Goal: Task Accomplishment & Management: Complete application form

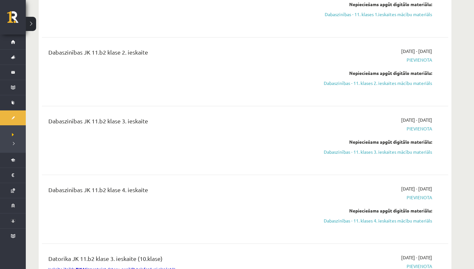
scroll to position [113, 0]
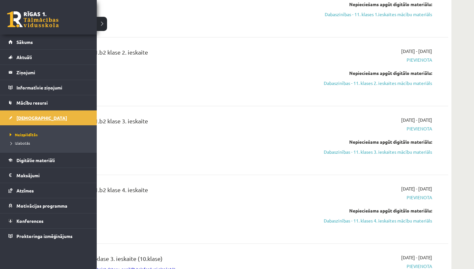
click at [17, 122] on link "[DEMOGRAPHIC_DATA]" at bounding box center [48, 117] width 80 height 15
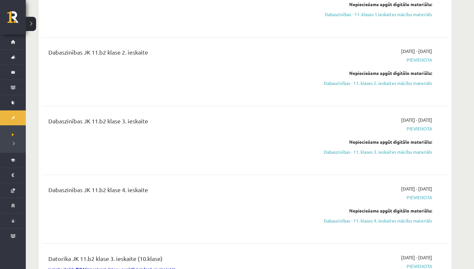
click at [213, 197] on div "Dabaszinības JK 11.b2 klase 4. ieskaite" at bounding box center [175, 209] width 262 height 48
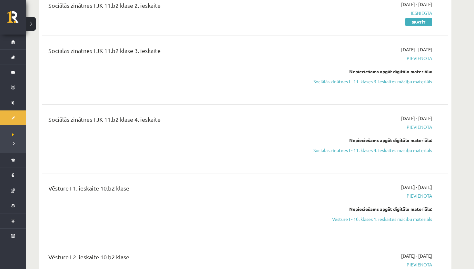
scroll to position [903, 0]
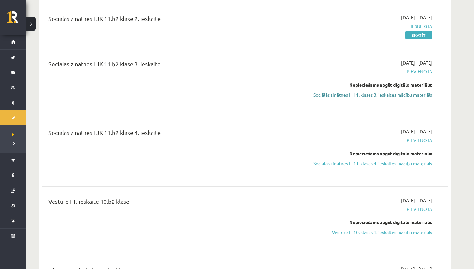
click at [213, 96] on link "Sociālās zinātnes I - 11. klases 3. ieskaites mācību materiāls" at bounding box center [372, 94] width 122 height 7
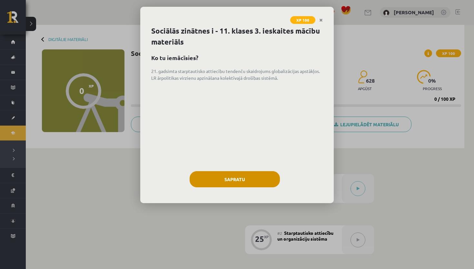
click at [231, 181] on button "Sapratu" at bounding box center [235, 179] width 90 height 16
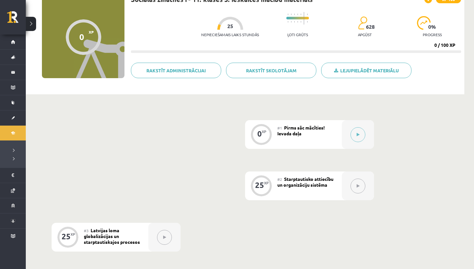
scroll to position [55, 0]
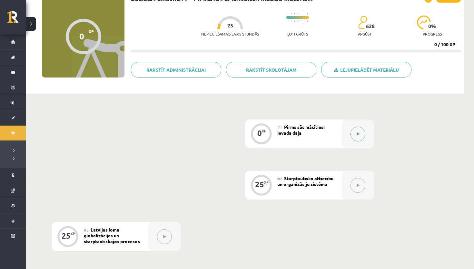
click at [352, 139] on div at bounding box center [358, 133] width 32 height 29
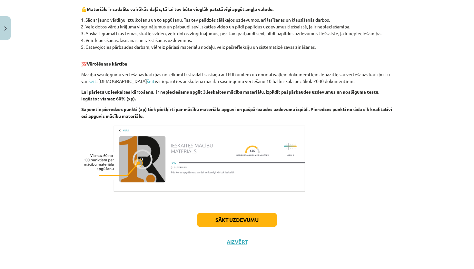
scroll to position [390, 0]
click at [211, 222] on button "Sākt uzdevumu" at bounding box center [237, 220] width 80 height 14
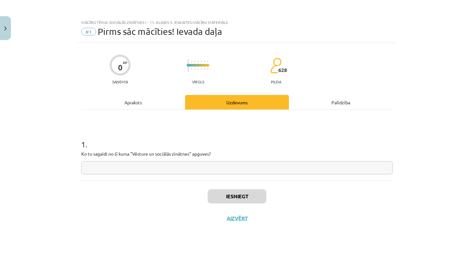
click at [129, 100] on div "Apraksts" at bounding box center [133, 102] width 104 height 15
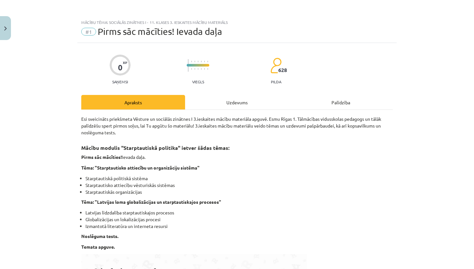
click at [255, 105] on div "Uzdevums" at bounding box center [237, 102] width 104 height 15
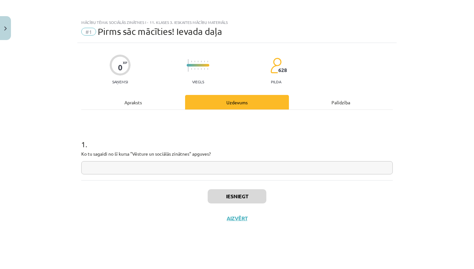
click at [222, 168] on input "text" at bounding box center [237, 167] width 312 height 13
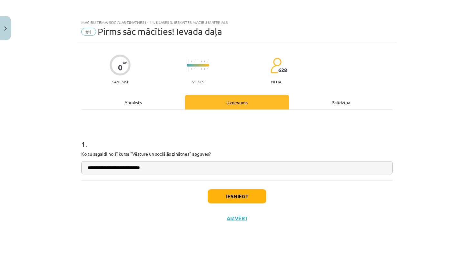
click at [102, 167] on input "**********" at bounding box center [237, 167] width 312 height 13
type input "**********"
click at [234, 200] on button "Iesniegt" at bounding box center [237, 196] width 59 height 14
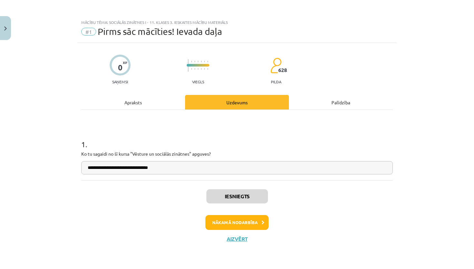
click at [217, 228] on button "Nākamā nodarbība" at bounding box center [237, 222] width 63 height 15
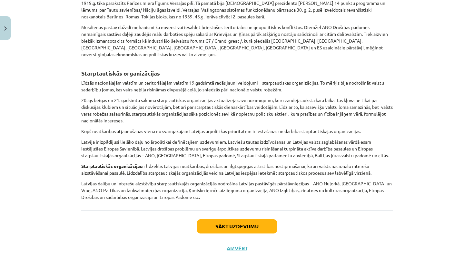
scroll to position [462, 0]
click at [229, 219] on button "Sākt uzdevumu" at bounding box center [237, 226] width 80 height 14
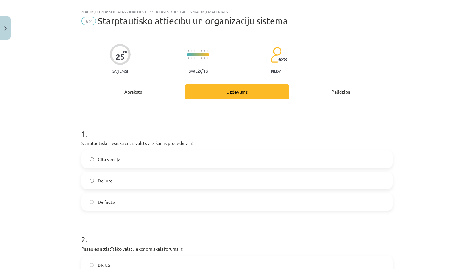
scroll to position [12, 0]
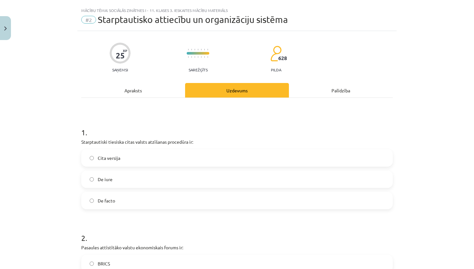
click at [136, 95] on div "Apraksts" at bounding box center [133, 90] width 104 height 15
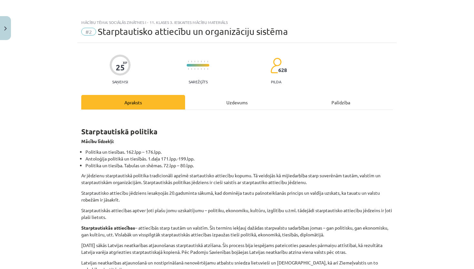
scroll to position [0, 0]
click at [242, 103] on div "Uzdevums" at bounding box center [237, 102] width 104 height 15
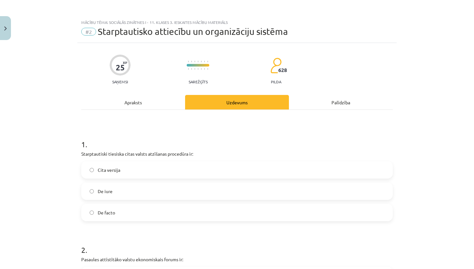
scroll to position [16, 0]
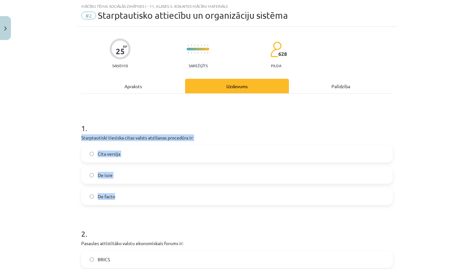
drag, startPoint x: 80, startPoint y: 136, endPoint x: 120, endPoint y: 198, distance: 73.5
copy div "Starptautiski tiesiska citas valsts atzīšanas procedūra ir: Cita versija De iur…"
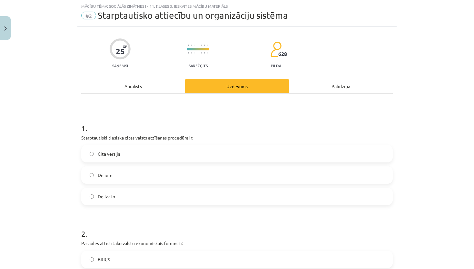
click at [108, 168] on label "De iure" at bounding box center [237, 175] width 310 height 16
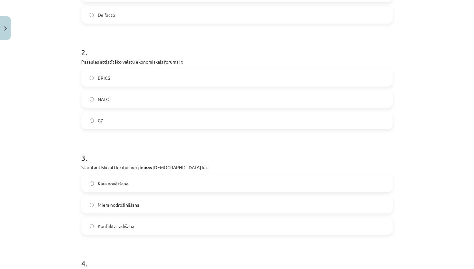
scroll to position [200, 0]
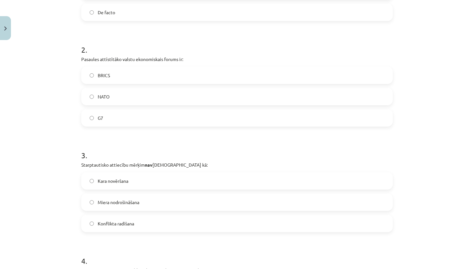
click at [127, 94] on label "NATO" at bounding box center [237, 96] width 310 height 16
drag, startPoint x: 81, startPoint y: 59, endPoint x: 128, endPoint y: 122, distance: 78.2
click at [128, 122] on div "2 . Pasaules attīstītāko valstu ekonomiskais forums ir: BRICS NATO G7" at bounding box center [237, 80] width 312 height 93
copy div "Pasaules attīstītāko valstu ekonomiskais forums ir: BRICS NATO G7"
click at [139, 146] on h1 "3 ." at bounding box center [237, 149] width 312 height 20
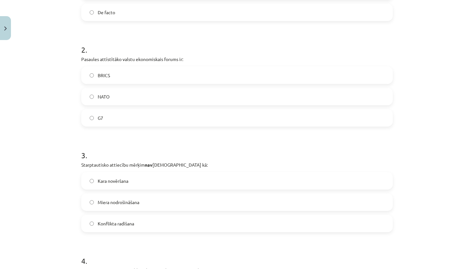
click at [136, 112] on label "G7" at bounding box center [237, 118] width 310 height 16
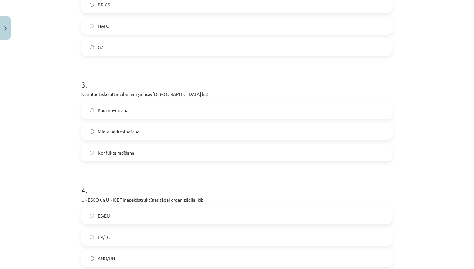
scroll to position [290, 0]
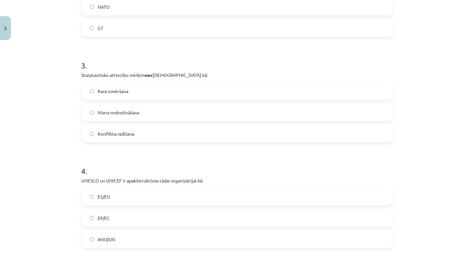
click at [149, 137] on label "Konflikta radīšana" at bounding box center [237, 134] width 310 height 16
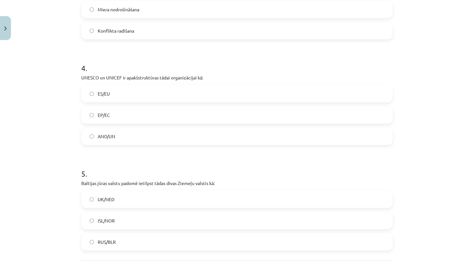
scroll to position [400, 0]
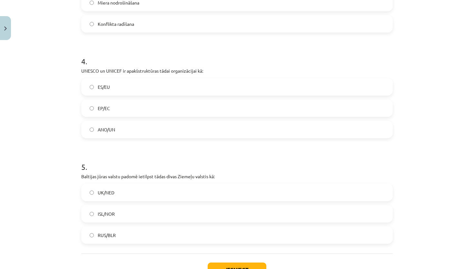
click at [90, 90] on label "ES/EU" at bounding box center [237, 87] width 310 height 16
drag, startPoint x: 80, startPoint y: 70, endPoint x: 137, endPoint y: 135, distance: 86.6
copy div "UNESCO un UNICEF ir apakšstruktūras tādai organizācijai kā: ES/EU EP/EC ANO/UN"
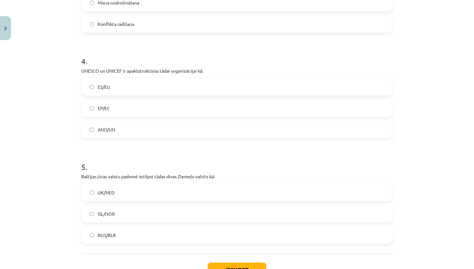
click at [124, 127] on label "ANO/UN" at bounding box center [237, 129] width 310 height 16
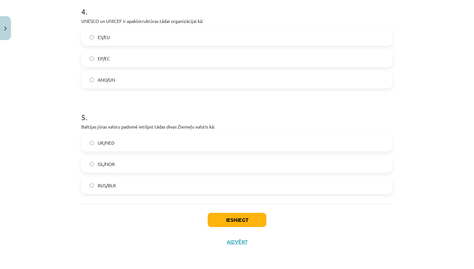
scroll to position [450, 0]
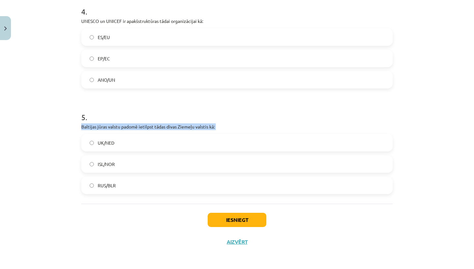
drag, startPoint x: 78, startPoint y: 124, endPoint x: 117, endPoint y: 114, distance: 40.4
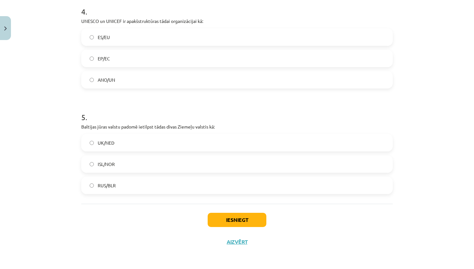
click at [117, 114] on h1 "5 ." at bounding box center [237, 111] width 312 height 20
click at [125, 145] on label "UK/NED" at bounding box center [237, 143] width 310 height 16
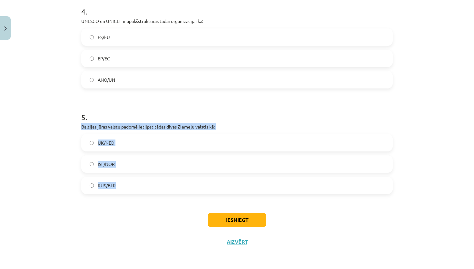
drag, startPoint x: 82, startPoint y: 124, endPoint x: 140, endPoint y: 194, distance: 91.2
copy div "Baltijas jūras valstu padomē ietilpst tādas divas Ziemeļu valstis kā: UK/NED IS…"
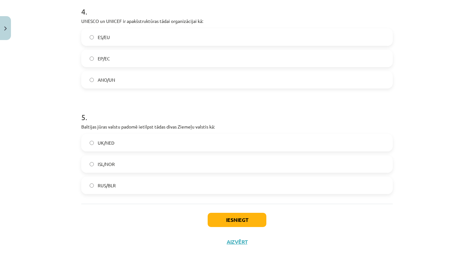
click at [151, 231] on div "Iesniegt Aizvērt" at bounding box center [237, 226] width 312 height 45
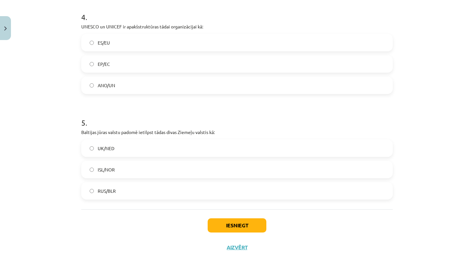
scroll to position [443, 0]
click at [127, 176] on label "ISL/NOR" at bounding box center [237, 170] width 310 height 16
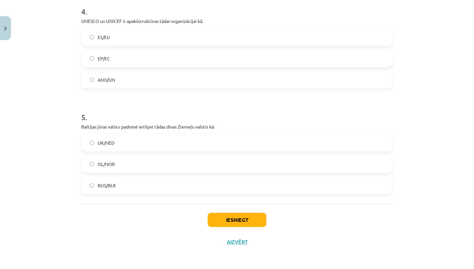
scroll to position [450, 0]
click at [247, 214] on button "Iesniegt" at bounding box center [237, 220] width 59 height 14
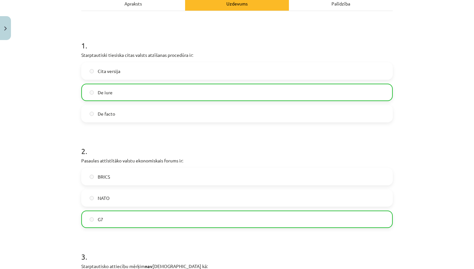
scroll to position [0, 0]
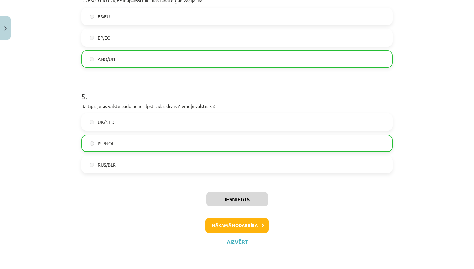
click at [217, 228] on button "Nākamā nodarbība" at bounding box center [237, 225] width 63 height 15
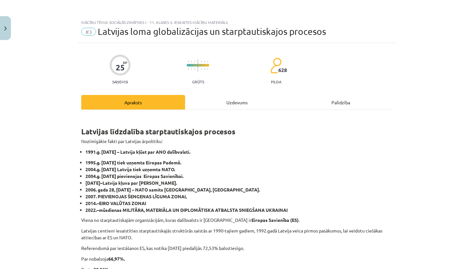
click at [230, 95] on div "Uzdevums" at bounding box center [237, 102] width 104 height 15
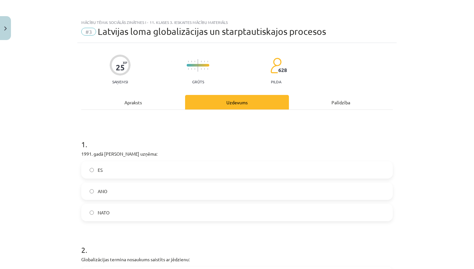
scroll to position [16, 0]
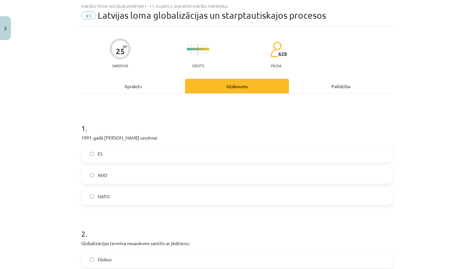
click at [105, 188] on label "NATO" at bounding box center [237, 196] width 310 height 16
click at [135, 85] on div "Apraksts" at bounding box center [133, 86] width 104 height 15
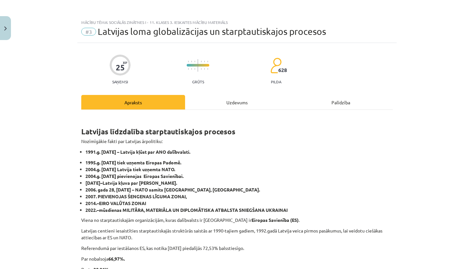
scroll to position [0, 0]
click at [248, 107] on div "Uzdevums" at bounding box center [237, 102] width 104 height 15
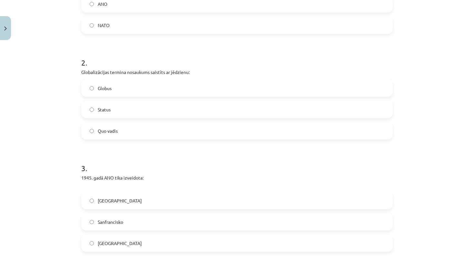
scroll to position [189, 0]
click at [121, 108] on label "Status" at bounding box center [237, 108] width 310 height 16
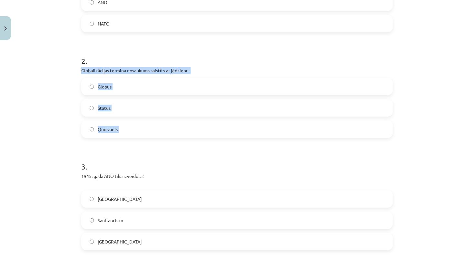
drag, startPoint x: 80, startPoint y: 70, endPoint x: 127, endPoint y: 146, distance: 89.5
click at [128, 146] on div "25 XP Saņemsi Grūts 628 pilda Apraksts Uzdevums Palīdzība 1 . 1991. gadā Latvij…" at bounding box center [236, 187] width 319 height 666
copy div "Globalizācijas termina nosaukums saistīts ar jēdzienu: Globus Status Quo vadis"
click at [128, 147] on form "1 . 1991. gadā Latviju uzņēma: ES ANO NATO 2 . Globalizācijas termina nosaukums…" at bounding box center [237, 201] width 312 height 522
click at [147, 87] on label "Globus" at bounding box center [237, 86] width 310 height 16
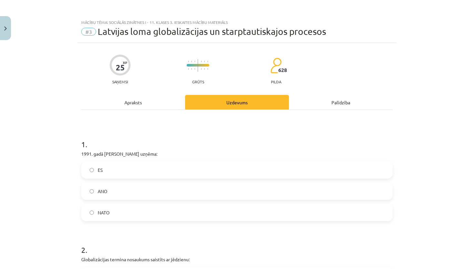
scroll to position [0, 0]
click at [125, 105] on div "Apraksts" at bounding box center [133, 102] width 104 height 15
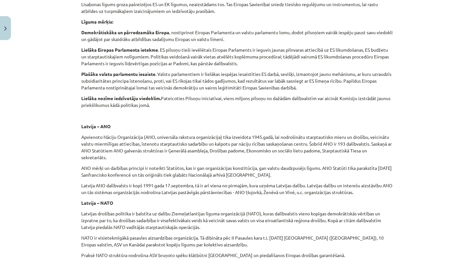
scroll to position [464, 0]
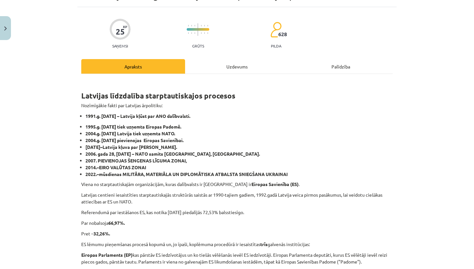
click at [236, 68] on div "Uzdevums" at bounding box center [237, 66] width 104 height 15
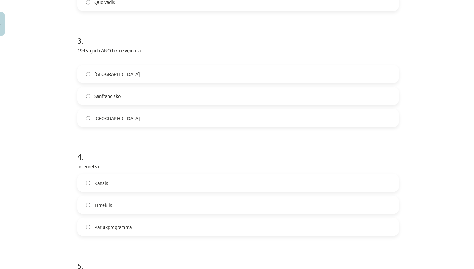
scroll to position [299, 0]
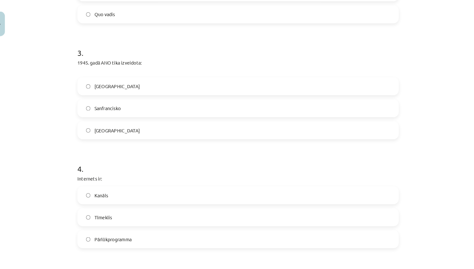
click at [191, 106] on label "Sanfrancisko" at bounding box center [237, 110] width 310 height 16
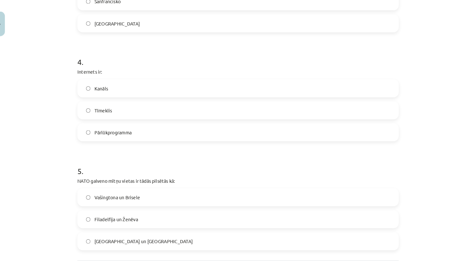
scroll to position [411, 0]
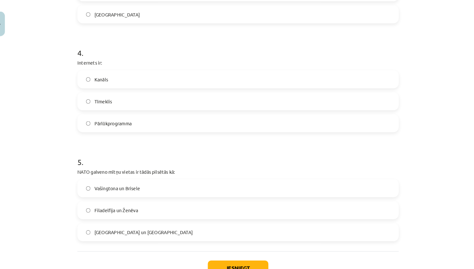
click at [120, 104] on label "Tīmeklis" at bounding box center [237, 103] width 310 height 16
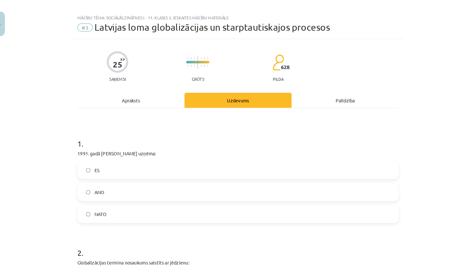
click at [137, 100] on div "Apraksts" at bounding box center [133, 102] width 104 height 15
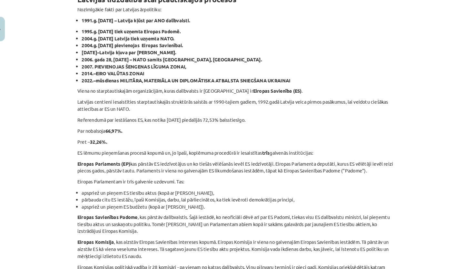
scroll to position [89, 0]
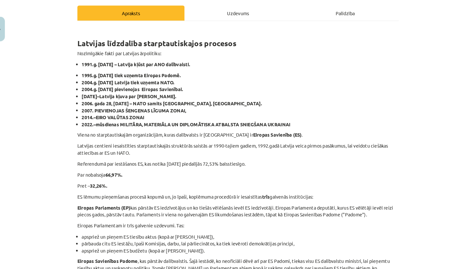
click at [223, 15] on div "Uzdevums" at bounding box center [237, 12] width 104 height 15
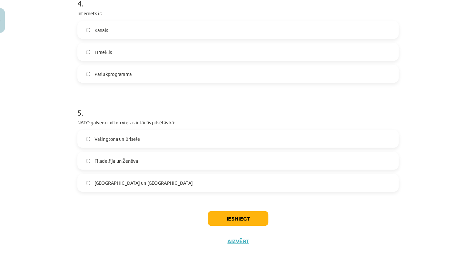
scroll to position [457, 0]
drag, startPoint x: 75, startPoint y: 12, endPoint x: 134, endPoint y: 78, distance: 88.5
click at [134, 78] on div "4 . Internets ir: Kanāls Tīmeklis Pārlūkprogramma" at bounding box center [237, 42] width 312 height 93
copy div "Internets ir: Kanāls Tīmeklis Pārlūkprogramma"
click at [144, 101] on h1 "5 ." at bounding box center [237, 111] width 312 height 20
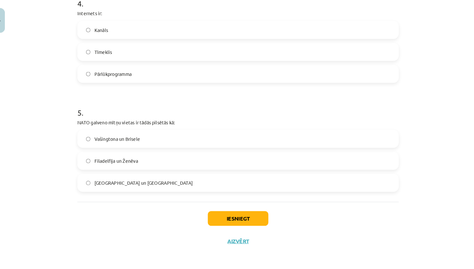
click at [87, 136] on label "Vašingtona un Brisele" at bounding box center [237, 143] width 310 height 16
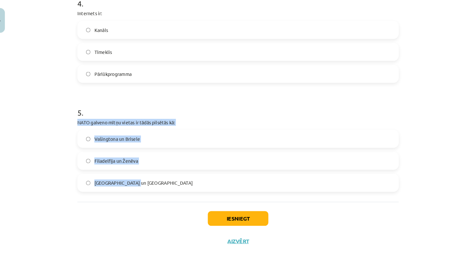
drag, startPoint x: 72, startPoint y: 112, endPoint x: 149, endPoint y: 178, distance: 101.4
copy div "NATO galveno mītņu vietas ir tādās pilsētās kā: Vašingtona un Brisele Filadelfi…"
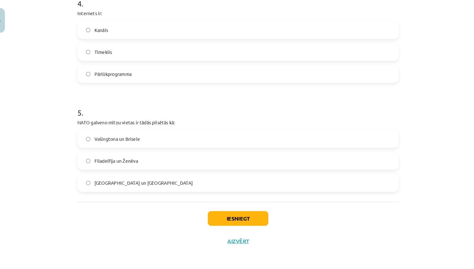
click at [140, 208] on div "Iesniegt Aizvērt" at bounding box center [237, 226] width 312 height 45
click at [226, 213] on button "Iesniegt" at bounding box center [237, 220] width 59 height 14
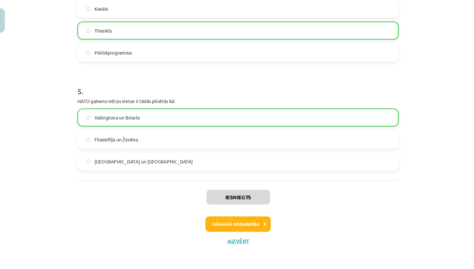
scroll to position [477, 0]
click at [214, 218] on button "Nākamā nodarbība" at bounding box center [237, 225] width 63 height 15
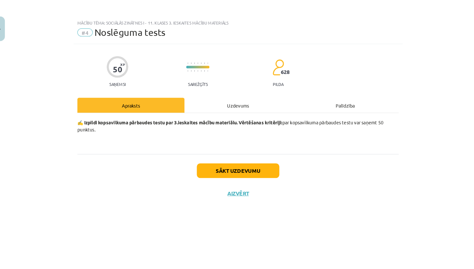
scroll to position [0, 0]
click at [237, 167] on button "Sākt uzdevumu" at bounding box center [237, 165] width 80 height 14
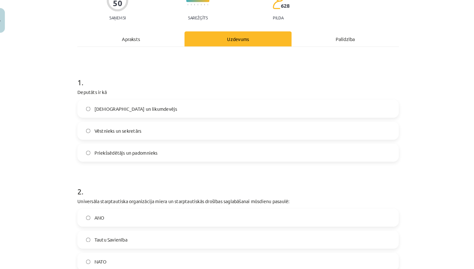
scroll to position [57, 0]
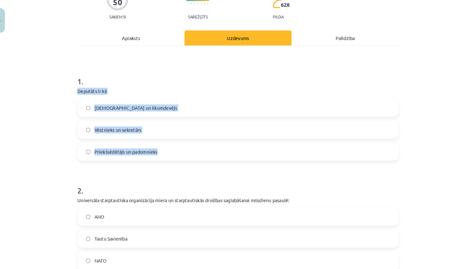
drag, startPoint x: 73, startPoint y: 87, endPoint x: 142, endPoint y: 152, distance: 94.5
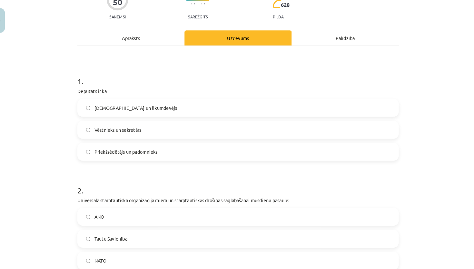
click at [177, 152] on label "Priekšsēdētājs un padomnieks" at bounding box center [237, 155] width 310 height 16
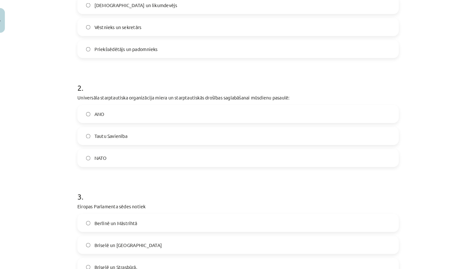
scroll to position [157, 0]
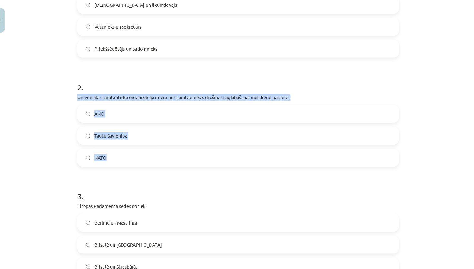
drag, startPoint x: 71, startPoint y: 90, endPoint x: 123, endPoint y: 158, distance: 85.8
copy div "Universāla starptautiska organizācija miera un starptautiskās drošības saglabāš…"
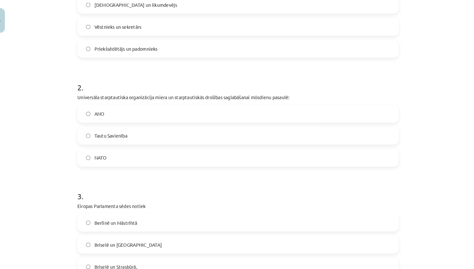
click at [122, 137] on span "Tautu Savienība" at bounding box center [114, 140] width 32 height 7
click at [159, 100] on div "2 . Universāla starptautiska organizācija miera un starptautiskās drošības sagl…" at bounding box center [237, 123] width 312 height 93
click at [157, 110] on label "ANO" at bounding box center [237, 118] width 310 height 16
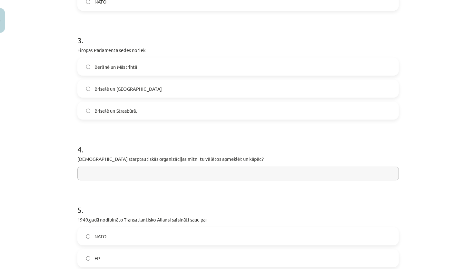
scroll to position [308, 0]
click at [105, 69] on span "Berlīnē un Māstrihtā" at bounding box center [119, 72] width 42 height 7
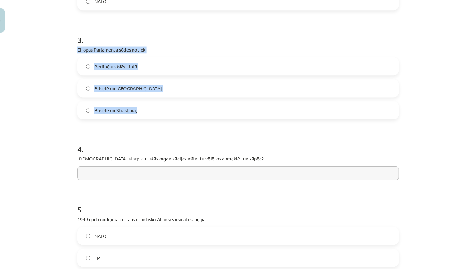
drag, startPoint x: 73, startPoint y: 48, endPoint x: 124, endPoint y: 112, distance: 81.5
copy div "Eiropas Parlamenta sēdes notiek Berlīnē un Māstrihtā Briselē un Luksemburgā Bri…"
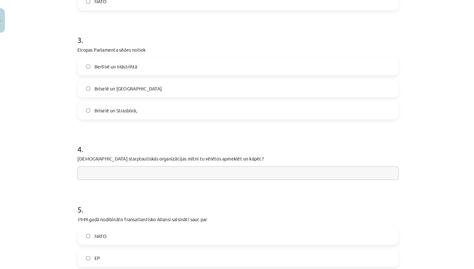
click at [138, 148] on h1 "4 ." at bounding box center [237, 147] width 312 height 20
click at [145, 112] on label "Briselē un Strasbūrā," at bounding box center [237, 115] width 310 height 16
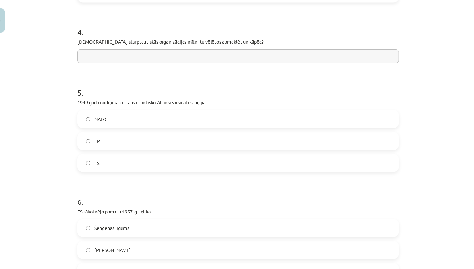
scroll to position [422, 0]
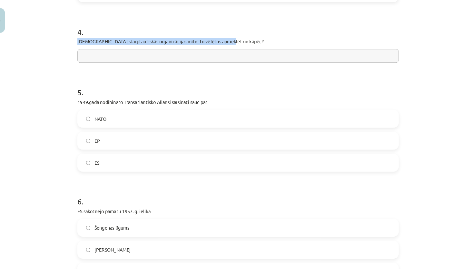
drag, startPoint x: 74, startPoint y: 38, endPoint x: 225, endPoint y: 42, distance: 151.1
click at [225, 42] on div "50 XP Saņemsi Sarežģīts 628 pilda Apraksts Uzdevums Palīdzība 1 . Deputāts ir k…" at bounding box center [236, 191] width 319 height 1140
copy p "Kuras starptautiskās organizācijas mītni tu vēlētos apmeklēt un kāpēc?"
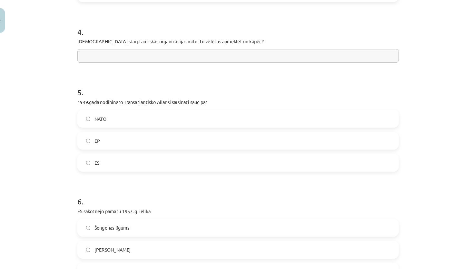
click at [230, 82] on h1 "5 ." at bounding box center [237, 92] width 312 height 20
click at [146, 56] on input "text" at bounding box center [237, 62] width 312 height 13
click at [134, 56] on input "**********" at bounding box center [237, 62] width 312 height 13
click at [205, 56] on input "**********" at bounding box center [237, 62] width 312 height 13
paste input "**********"
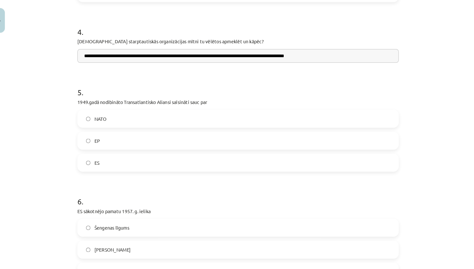
click at [189, 56] on input "**********" at bounding box center [237, 62] width 312 height 13
click at [340, 56] on input "**********" at bounding box center [237, 62] width 312 height 13
click at [329, 56] on input "**********" at bounding box center [237, 62] width 312 height 13
paste input "**********"
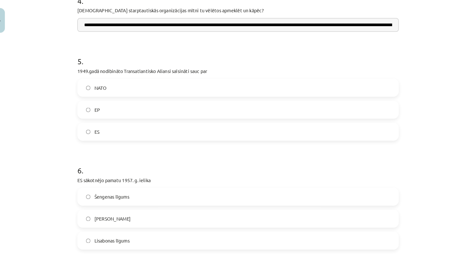
type input "**********"
drag, startPoint x: 73, startPoint y: 69, endPoint x: 118, endPoint y: 131, distance: 76.4
click at [118, 131] on div "**********" at bounding box center [236, 161] width 319 height 1140
click at [148, 157] on h1 "6 ." at bounding box center [237, 167] width 312 height 20
click at [145, 88] on label "NATO" at bounding box center [237, 93] width 310 height 16
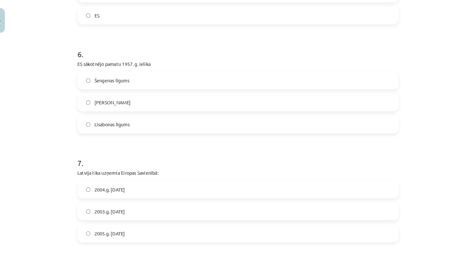
scroll to position [575, 0]
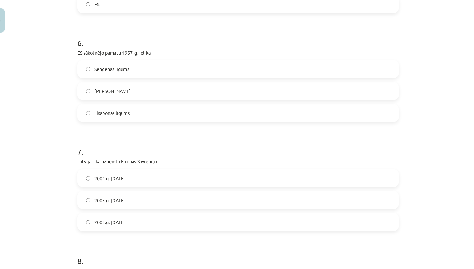
click at [97, 114] on label "Lisabonas līgums" at bounding box center [237, 118] width 310 height 16
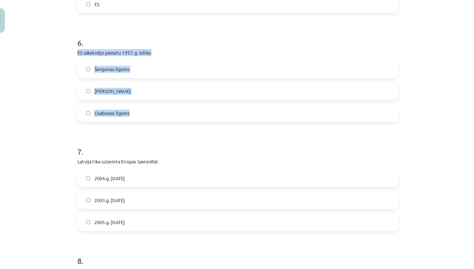
drag, startPoint x: 72, startPoint y: 49, endPoint x: 128, endPoint y: 111, distance: 83.2
click at [128, 111] on div "**********" at bounding box center [236, 38] width 319 height 1140
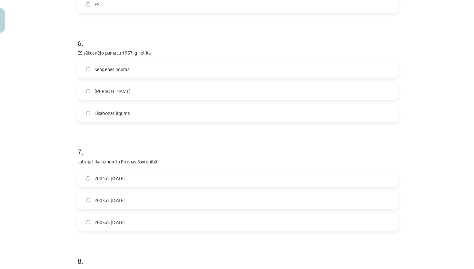
click at [133, 123] on form "**********" at bounding box center [237, 51] width 312 height 996
click at [170, 67] on label "Šengenas līgums" at bounding box center [237, 75] width 310 height 16
click at [130, 88] on label "Romas līg" at bounding box center [237, 96] width 310 height 16
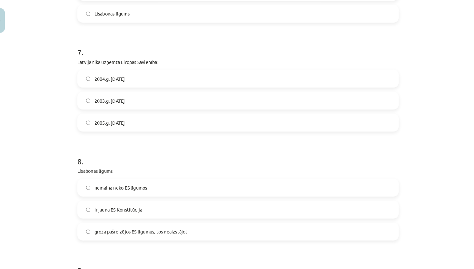
scroll to position [672, 0]
drag, startPoint x: 71, startPoint y: 57, endPoint x: 119, endPoint y: 122, distance: 80.9
click at [115, 76] on label "2004.g. 1. maijā" at bounding box center [237, 84] width 310 height 16
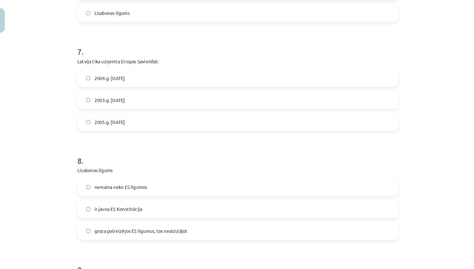
drag, startPoint x: 74, startPoint y: 59, endPoint x: 143, endPoint y: 127, distance: 96.8
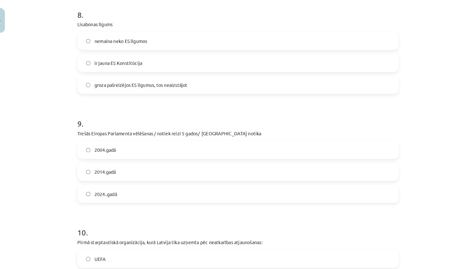
scroll to position [818, 0]
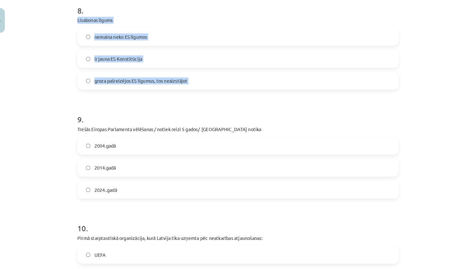
drag, startPoint x: 72, startPoint y: 19, endPoint x: 171, endPoint y: 87, distance: 120.7
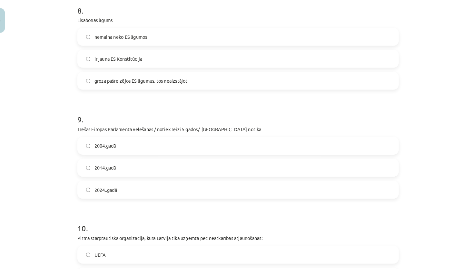
click at [181, 108] on h1 "9 ." at bounding box center [237, 118] width 312 height 20
click at [150, 86] on div "groza pašreizējos ES līgumus, tos neaizstājot" at bounding box center [237, 86] width 312 height 17
click at [147, 83] on span "groza pašreizējos ES līgumus, tos neaizstājot" at bounding box center [143, 86] width 90 height 7
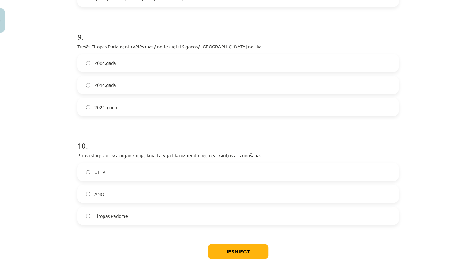
scroll to position [901, 0]
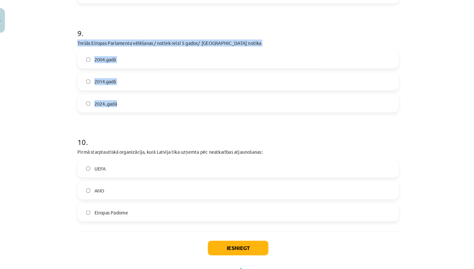
drag, startPoint x: 74, startPoint y: 41, endPoint x: 119, endPoint y: 98, distance: 72.5
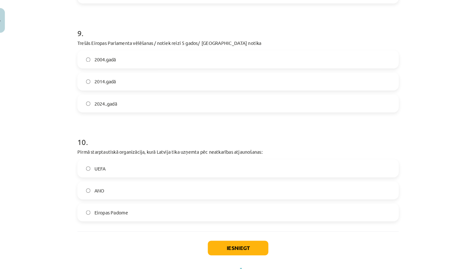
click at [106, 130] on h1 "10 ." at bounding box center [237, 140] width 312 height 20
click at [166, 103] on label "2024..gadā" at bounding box center [237, 108] width 310 height 16
click at [153, 58] on label "2004.gadā" at bounding box center [237, 66] width 310 height 16
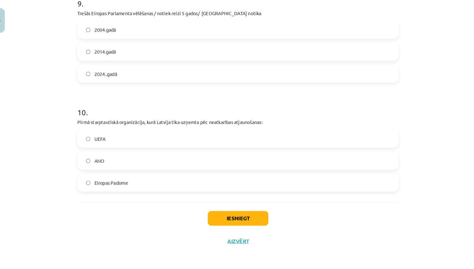
scroll to position [931, 0]
click at [109, 160] on label "ANO" at bounding box center [237, 164] width 310 height 16
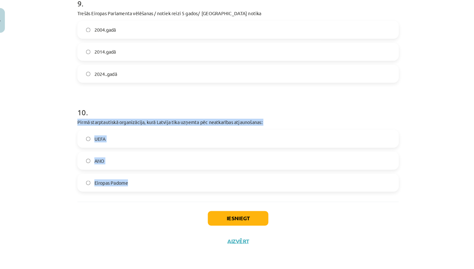
drag, startPoint x: 73, startPoint y: 116, endPoint x: 122, endPoint y: 183, distance: 83.1
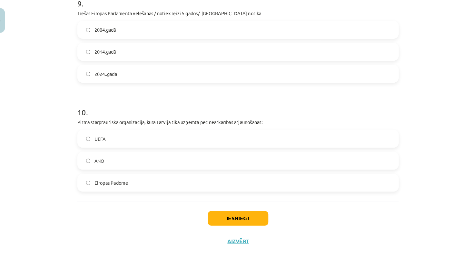
click at [118, 204] on div "Iesniegt Aizvērt" at bounding box center [237, 226] width 312 height 45
click at [122, 182] on span "Eiropas Padome" at bounding box center [114, 185] width 33 height 7
click at [241, 213] on button "Iesniegt" at bounding box center [237, 220] width 59 height 14
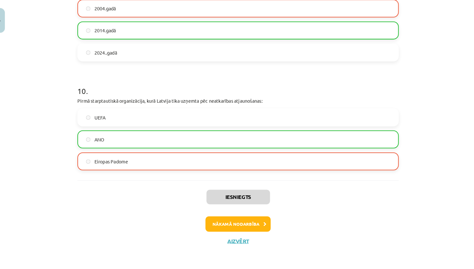
scroll to position [951, 0]
click at [253, 219] on button "Nākamā nodarbība" at bounding box center [237, 225] width 63 height 15
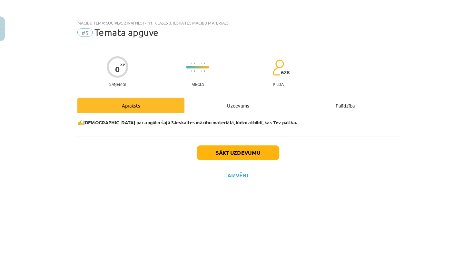
scroll to position [0, 0]
click at [210, 158] on div "Sākt uzdevumu Aizvērt" at bounding box center [237, 154] width 312 height 45
click at [210, 144] on button "Sākt uzdevumu" at bounding box center [237, 148] width 80 height 14
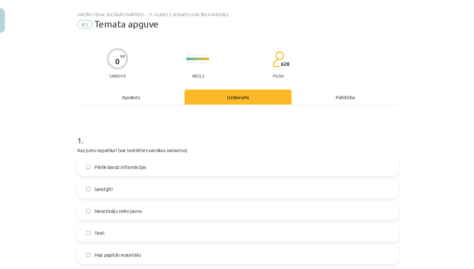
scroll to position [59, 0]
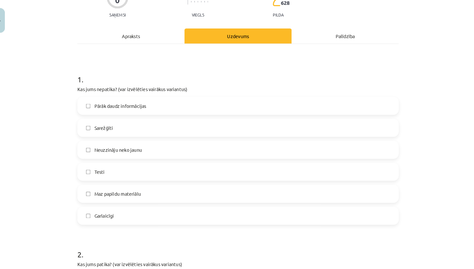
click at [161, 124] on label "Sarežģīti" at bounding box center [237, 132] width 310 height 16
click at [146, 194] on label "Maz papildu materiālu" at bounding box center [237, 196] width 310 height 16
click at [146, 124] on label "Sarežģīti" at bounding box center [237, 132] width 310 height 16
click at [105, 129] on span "Sarežģīti" at bounding box center [107, 132] width 18 height 7
click at [98, 193] on span "Maz papildu materiālu" at bounding box center [120, 196] width 45 height 7
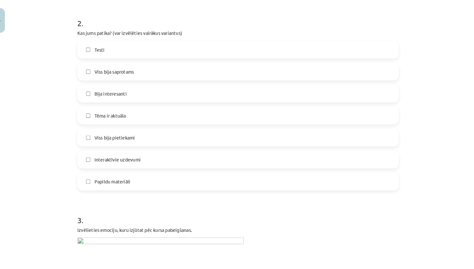
scroll to position [284, 0]
click at [162, 75] on label "Viss bija saprotams" at bounding box center [237, 77] width 310 height 16
click at [161, 76] on label "Viss bija saprotams" at bounding box center [237, 77] width 310 height 16
click at [150, 113] on label "Tēma ir aktuāla" at bounding box center [237, 119] width 310 height 16
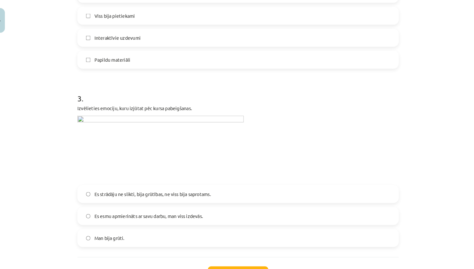
scroll to position [399, 0]
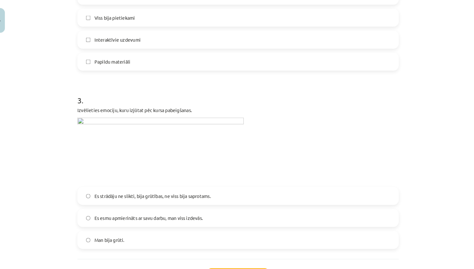
click at [140, 190] on label "Es strādāju ne slikti, bija grūtības, ne viss bija saprotams." at bounding box center [237, 198] width 310 height 16
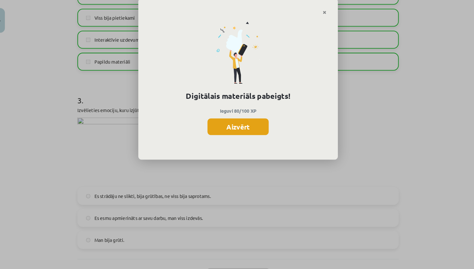
click at [227, 124] on button "Aizvērt" at bounding box center [237, 131] width 59 height 16
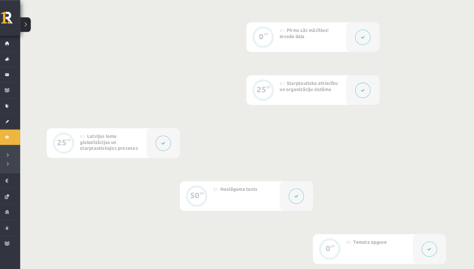
scroll to position [147, 0]
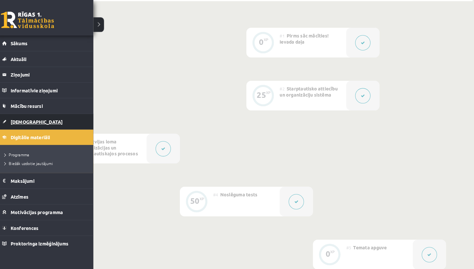
click at [39, 118] on link "[DEMOGRAPHIC_DATA]" at bounding box center [48, 117] width 80 height 15
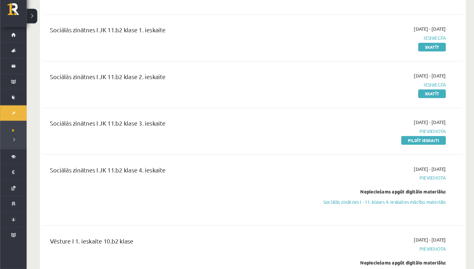
scroll to position [841, 0]
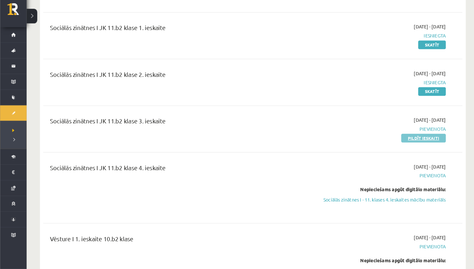
click at [423, 138] on link "Pildīt ieskaiti" at bounding box center [410, 142] width 43 height 8
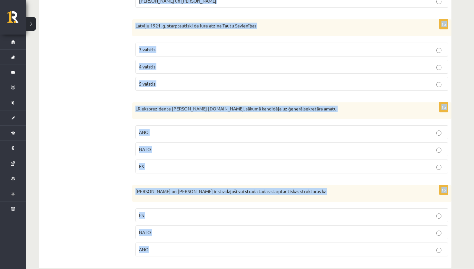
scroll to position [279, 0]
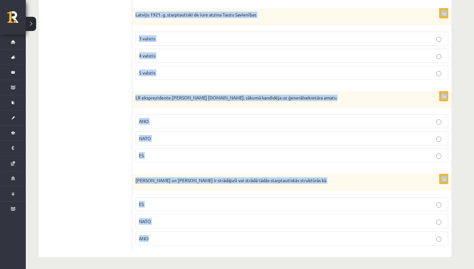
drag, startPoint x: 137, startPoint y: 99, endPoint x: 263, endPoint y: 268, distance: 211.4
click at [263, 268] on div "**********" at bounding box center [245, 7] width 439 height 524
copy form "1991.g. aug. Latviju vispirms starptautiski de iure atzina Zviedrija un Somija …"
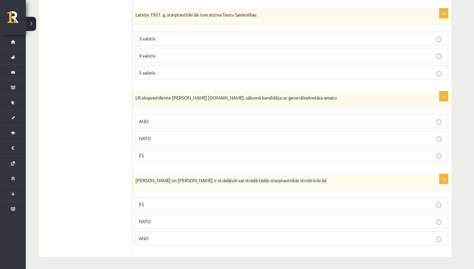
click at [107, 190] on ul "1. uzdevums 2. uzdevums 3. uzdevums 4. uzdevums 5. uzdevums 6. uzdevums 7. uzde…" at bounding box center [88, 43] width 87 height 414
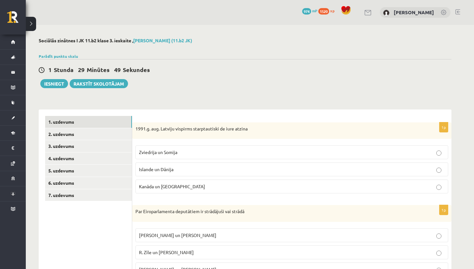
scroll to position [0, 0]
click at [187, 173] on label "Islande un Dānija" at bounding box center [292, 169] width 313 height 14
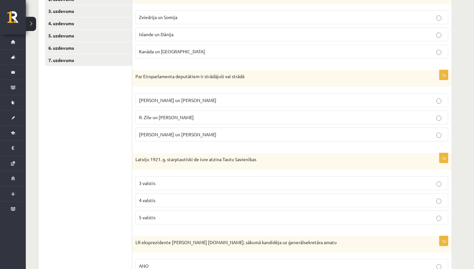
scroll to position [140, 0]
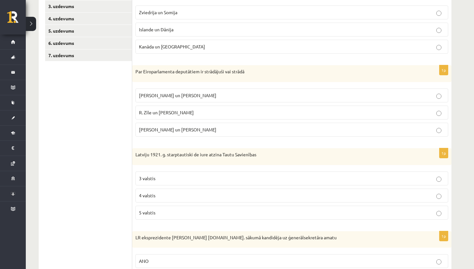
click at [198, 116] on label "R. Zīle un N. Ušakovs" at bounding box center [292, 113] width 313 height 14
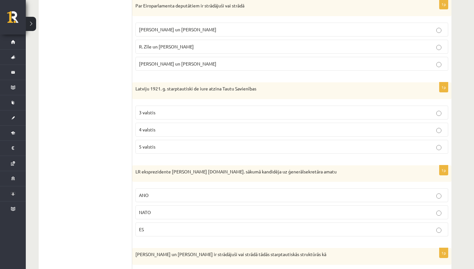
scroll to position [216, 0]
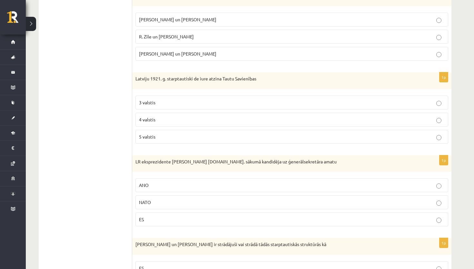
click at [202, 134] on p "5 valstis" at bounding box center [292, 136] width 306 height 7
click at [179, 190] on label "ANO" at bounding box center [292, 185] width 313 height 14
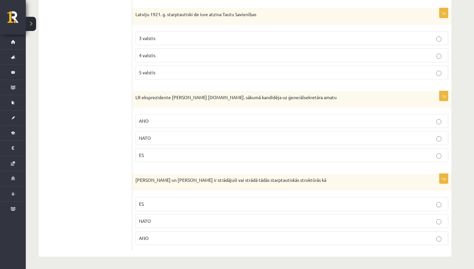
scroll to position [279, 0]
click at [181, 203] on p "ES" at bounding box center [292, 204] width 306 height 7
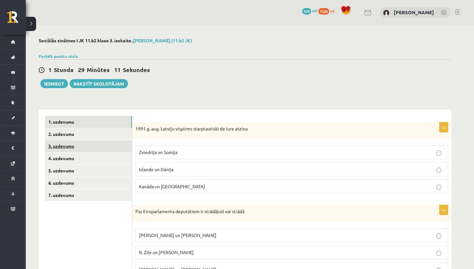
scroll to position [0, 0]
click at [80, 135] on link "2. uzdevums" at bounding box center [88, 134] width 87 height 12
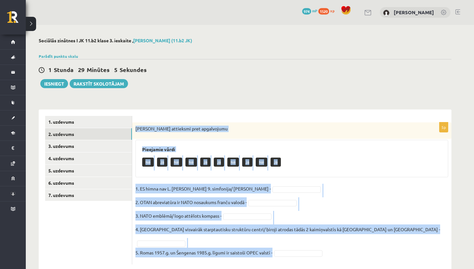
drag, startPoint x: 136, startPoint y: 128, endPoint x: 333, endPoint y: 244, distance: 228.7
click at [333, 244] on div "5p Izsaki attieksmi pret apgalvojumu Pieejamie vārdi Nē Jā Nē Nē Jā Jā Nē Jā Nē…" at bounding box center [291, 193] width 319 height 142
copy div "Izsaki attieksmi pret apgalvojumu Pieejamie vārdi Nē Jā Nē Nē Jā Jā Nē Jā Nē Jā…"
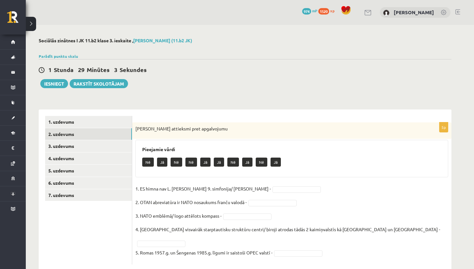
click at [296, 92] on div "**********" at bounding box center [245, 154] width 439 height 259
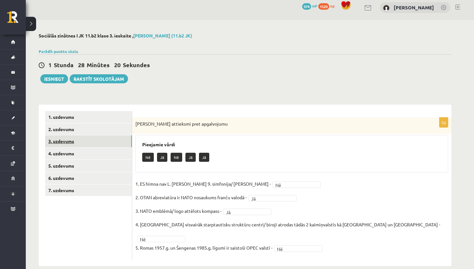
click at [85, 143] on link "3. uzdevums" at bounding box center [88, 141] width 87 height 12
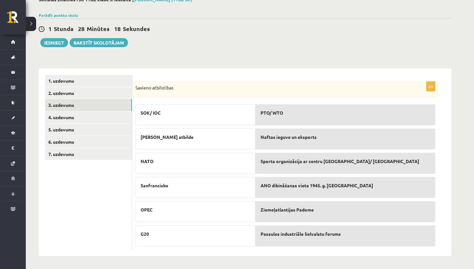
scroll to position [41, 0]
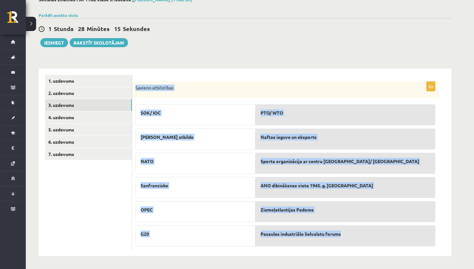
drag, startPoint x: 136, startPoint y: 86, endPoint x: 349, endPoint y: 237, distance: 261.1
click at [349, 237] on div "6p Savieno atbilstības SOK/ IOC Lieka atbilde NATO Sanfrancisko OPEC G20 PTO/ W…" at bounding box center [285, 165] width 307 height 168
copy div "Savieno atbilstības SOK/ IOC Lieka atbilde NATO Sanfrancisko OPEC G20 PTO/ WTO …"
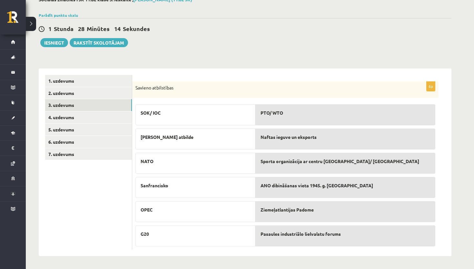
click at [299, 45] on div "1 Stunda 28 Minūtes 14 Sekundes Ieskaite saglabāta! Iesniegt Rakstīt skolotājam" at bounding box center [245, 32] width 413 height 29
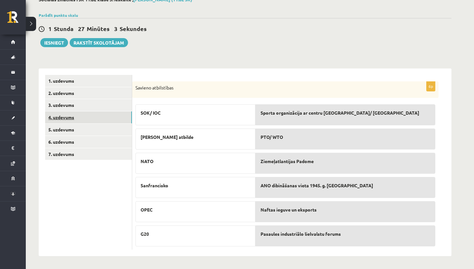
click at [113, 114] on link "4. uzdevums" at bounding box center [88, 117] width 87 height 12
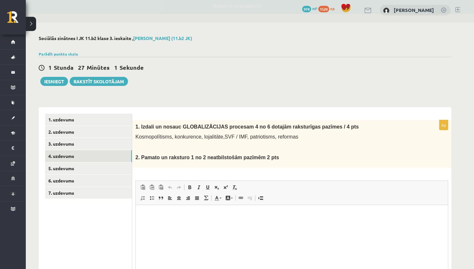
scroll to position [0, 0]
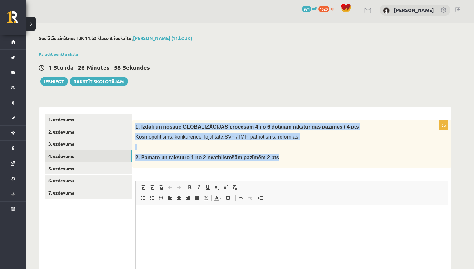
drag, startPoint x: 136, startPoint y: 126, endPoint x: 283, endPoint y: 159, distance: 151.3
click at [284, 159] on div "1. Izdali un nosauc GLOBALIZĀCIJAS procesam 4 no 6 dotajām raksturīgas pazīmes …" at bounding box center [291, 143] width 319 height 47
copy div "1. Izdali un nosauc GLOBALIZĀCIJAS procesam 4 no 6 dotajām raksturīgas pazīmes …"
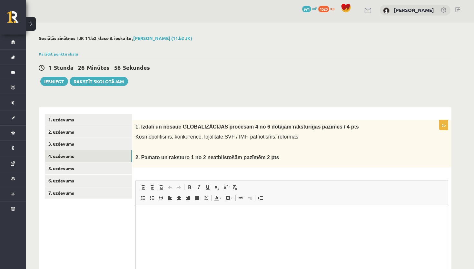
click at [320, 91] on div "**********" at bounding box center [245, 178] width 439 height 311
click at [112, 142] on link "3. uzdevums" at bounding box center [88, 144] width 87 height 12
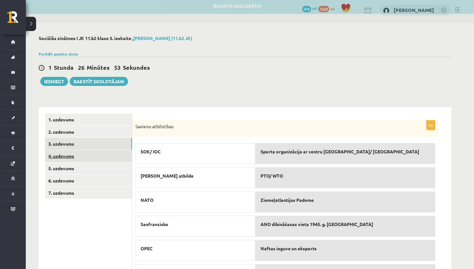
click at [90, 155] on link "4. uzdevums" at bounding box center [88, 156] width 87 height 12
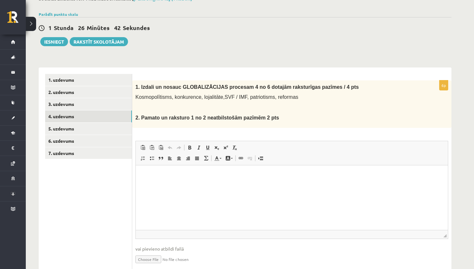
scroll to position [58, 0]
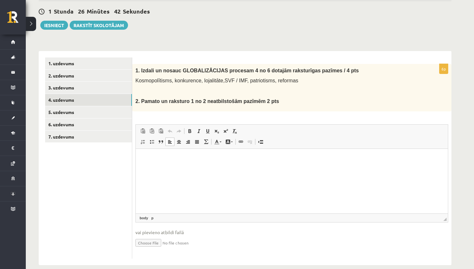
click at [253, 166] on html at bounding box center [292, 158] width 312 height 20
click at [223, 157] on p "**********" at bounding box center [291, 158] width 299 height 6
click at [251, 161] on html "**********" at bounding box center [292, 157] width 312 height 19
click at [153, 142] on span at bounding box center [151, 141] width 5 height 5
click at [153, 145] on link "Insert/Remove Bulleted List" at bounding box center [151, 141] width 9 height 8
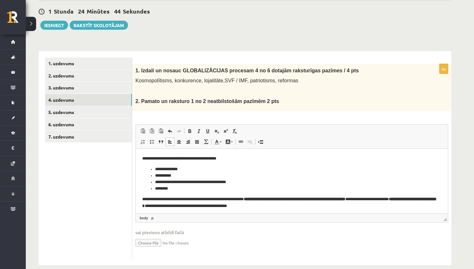
click at [147, 198] on p "**********" at bounding box center [291, 202] width 299 height 13
click at [170, 206] on strong "**********" at bounding box center [290, 202] width 297 height 11
click at [194, 204] on strong "**********" at bounding box center [290, 202] width 297 height 11
click at [267, 206] on p "**********" at bounding box center [291, 202] width 299 height 13
click at [303, 198] on strong "**********" at bounding box center [314, 199] width 102 height 4
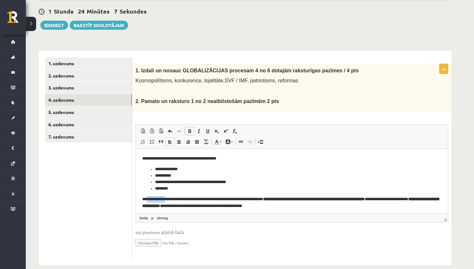
drag, startPoint x: 147, startPoint y: 198, endPoint x: 167, endPoint y: 199, distance: 20.0
click at [167, 199] on p "**********" at bounding box center [291, 202] width 299 height 13
click at [189, 129] on span at bounding box center [189, 130] width 5 height 5
click at [343, 205] on p "**********" at bounding box center [291, 202] width 299 height 13
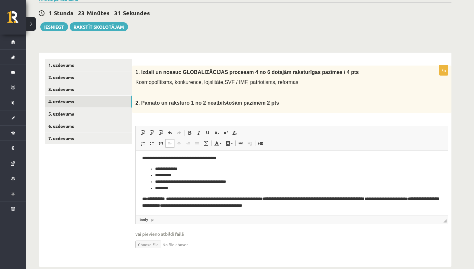
scroll to position [2, 0]
click at [88, 115] on link "5. uzdevums" at bounding box center [88, 114] width 87 height 12
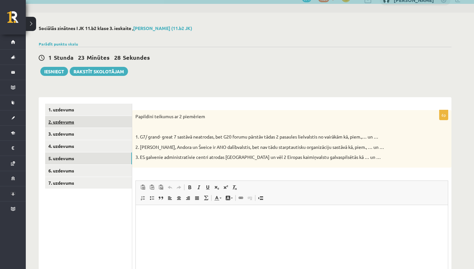
scroll to position [0, 0]
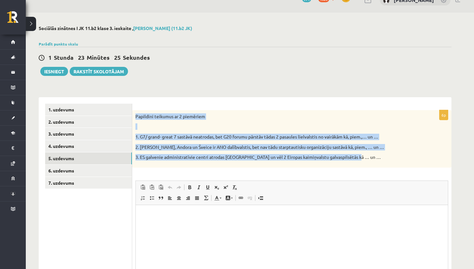
drag, startPoint x: 136, startPoint y: 116, endPoint x: 338, endPoint y: 162, distance: 207.2
click at [338, 162] on div "Papildini teikumus ar 2 piemēriem 1. G7/ grand- great 7 sastāvā neatrodas, bet …" at bounding box center [291, 138] width 319 height 57
copy div "Papildini teikumus ar 2 piemēriem 1. G7/ grand- great 7 sastāvā neatrodas, bet …"
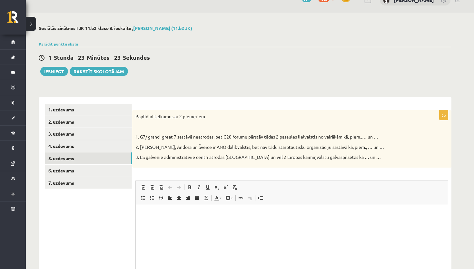
click at [337, 173] on div "6p Papildini teikumus ar 2 piemēriem 1. G7/ grand- great 7 sastāvā neatrodas, b…" at bounding box center [291, 212] width 319 height 205
click at [169, 224] on html at bounding box center [292, 215] width 312 height 20
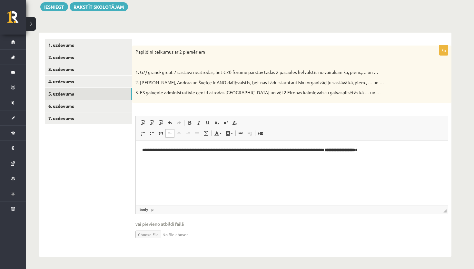
scroll to position [76, 0]
click at [142, 150] on html "**********" at bounding box center [292, 149] width 312 height 19
drag, startPoint x: 359, startPoint y: 149, endPoint x: 398, endPoint y: 149, distance: 39.4
click at [398, 149] on p "**********" at bounding box center [291, 150] width 299 height 6
click at [356, 151] on p "**********" at bounding box center [291, 150] width 299 height 6
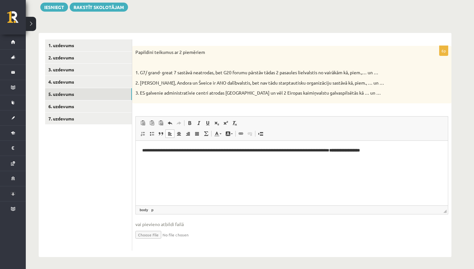
click at [411, 153] on p "**********" at bounding box center [291, 150] width 299 height 6
click at [193, 122] on link "Bold Keyboard shortcut Command+B" at bounding box center [189, 123] width 9 height 8
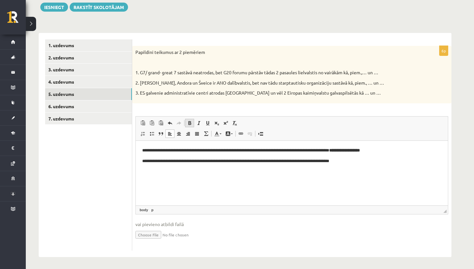
click at [192, 121] on span at bounding box center [189, 122] width 5 height 5
click at [415, 155] on body "**********" at bounding box center [291, 155] width 299 height 17
click at [413, 150] on p "**********" at bounding box center [291, 150] width 299 height 6
click at [374, 161] on p "**********" at bounding box center [291, 160] width 299 height 6
click at [191, 126] on link "Bold Keyboard shortcut Command+B" at bounding box center [189, 123] width 9 height 8
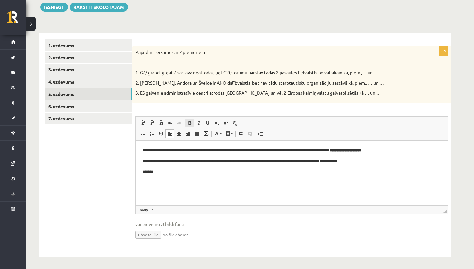
click at [191, 126] on link "Bold Keyboard shortcut Command+B" at bounding box center [189, 123] width 9 height 8
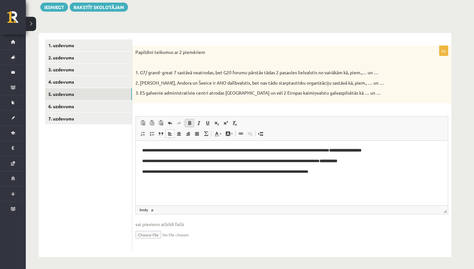
click at [189, 124] on span at bounding box center [189, 122] width 5 height 5
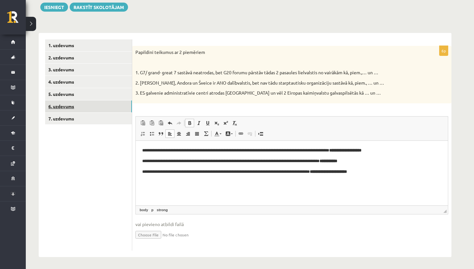
click at [78, 107] on link "6. uzdevums" at bounding box center [88, 106] width 87 height 12
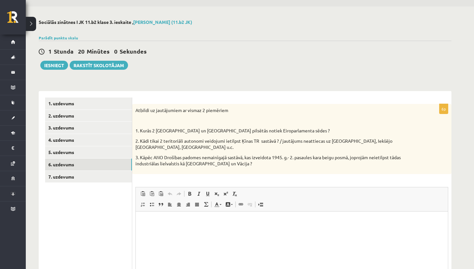
scroll to position [0, 0]
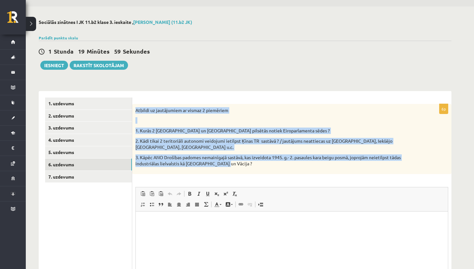
drag, startPoint x: 135, startPoint y: 110, endPoint x: 239, endPoint y: 160, distance: 116.3
click at [239, 160] on div "Atbildi uz jautājumiem ar vismaz 2 piemēriem 1. Kurās 2 Beļģijas un Francijas p…" at bounding box center [291, 139] width 319 height 70
copy div "Atbildi uz jautājumiem ar vismaz 2 piemēriem 1. Kurās 2 Beļģijas un Francijas p…"
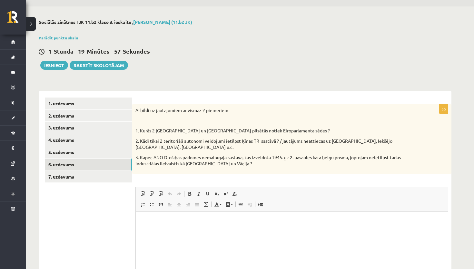
click at [246, 168] on div "6p Atbildi uz jautājumiem ar vismaz 2 piemēriem 1. Kurās 2 Beļģijas un Francija…" at bounding box center [291, 212] width 319 height 217
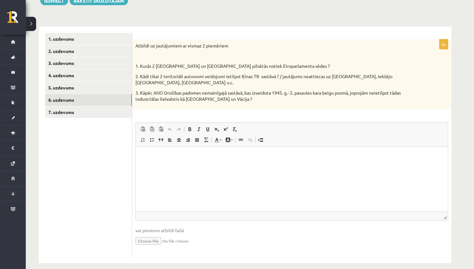
scroll to position [83, 0]
click at [256, 153] on html at bounding box center [292, 157] width 312 height 20
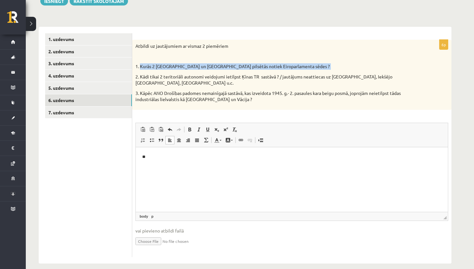
drag, startPoint x: 141, startPoint y: 65, endPoint x: 280, endPoint y: 69, distance: 139.5
click at [280, 69] on div "Atbildi uz jautājumiem ar vismaz 2 piemēriem 1. Kurās 2 Beļģijas un Francijas p…" at bounding box center [291, 75] width 319 height 70
copy div "Kurās 2 Beļģijas un Francijas pilsētās notiek Eiroparlamenta sēdes ?"
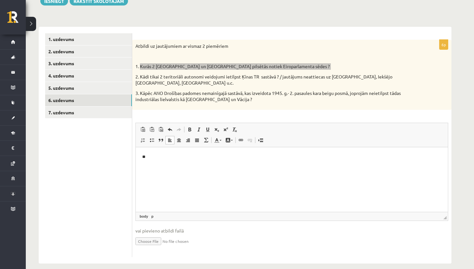
click at [272, 166] on html "**" at bounding box center [292, 156] width 312 height 19
click at [142, 169] on html "**********" at bounding box center [292, 162] width 312 height 30
click at [297, 154] on p "**********" at bounding box center [291, 156] width 299 height 6
click at [150, 137] on span at bounding box center [151, 139] width 5 height 5
click at [342, 159] on p "**********" at bounding box center [291, 156] width 299 height 6
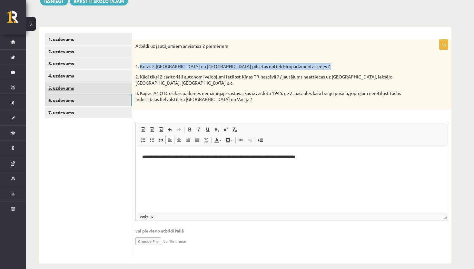
click at [83, 85] on link "5. uzdevums" at bounding box center [88, 88] width 87 height 12
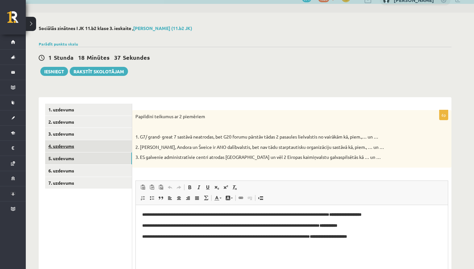
scroll to position [0, 0]
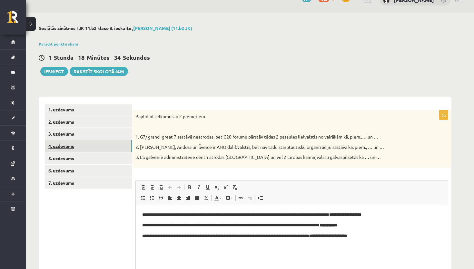
click at [72, 145] on link "4. uzdevums" at bounding box center [88, 146] width 87 height 12
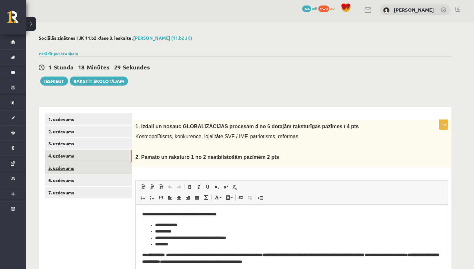
click at [72, 168] on link "5. uzdevums" at bounding box center [88, 168] width 87 height 12
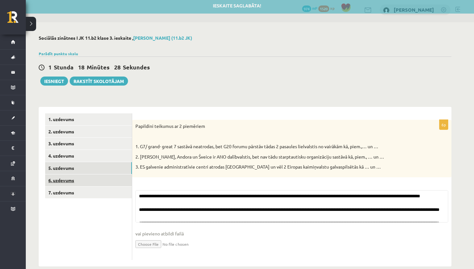
click at [71, 177] on link "6. uzdevums" at bounding box center [88, 180] width 87 height 12
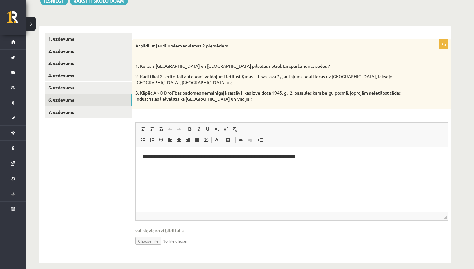
scroll to position [83, 0]
click at [332, 157] on p "**********" at bounding box center [291, 156] width 299 height 6
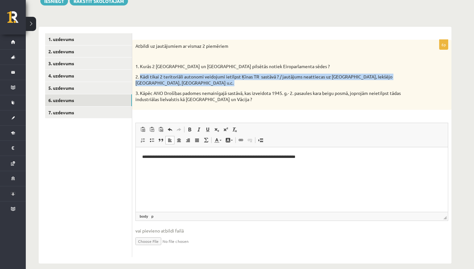
drag, startPoint x: 141, startPoint y: 74, endPoint x: 407, endPoint y: 79, distance: 266.6
click at [407, 79] on div "Atbildi uz jautājumiem ar vismaz 2 piemēriem 1. Kurās 2 Beļģijas un Francijas p…" at bounding box center [291, 75] width 319 height 70
copy div "Kādi tikai 2 teritoriāli autonomi veidojumi ietilpst Ķīnas TR sastāvā ? / jautā…"
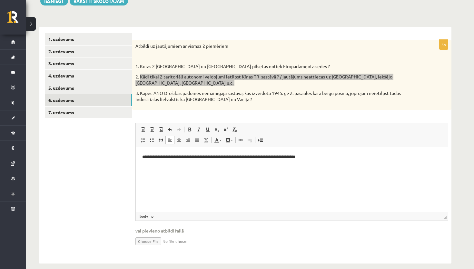
click at [347, 153] on p "**********" at bounding box center [291, 156] width 299 height 6
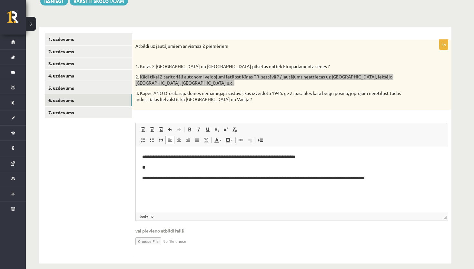
click at [141, 176] on html "**********" at bounding box center [292, 178] width 312 height 63
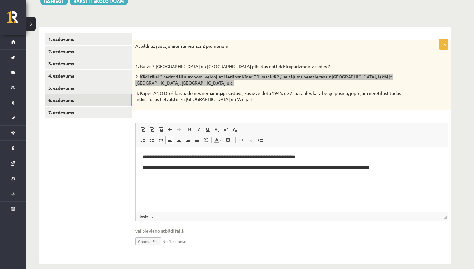
click at [409, 167] on p "**********" at bounding box center [291, 167] width 299 height 6
drag, startPoint x: 275, startPoint y: 167, endPoint x: 388, endPoint y: 167, distance: 112.3
click at [388, 167] on p "**********" at bounding box center [291, 167] width 299 height 6
click at [281, 166] on p "**********" at bounding box center [291, 167] width 299 height 6
click at [329, 169] on p "**********" at bounding box center [291, 167] width 299 height 6
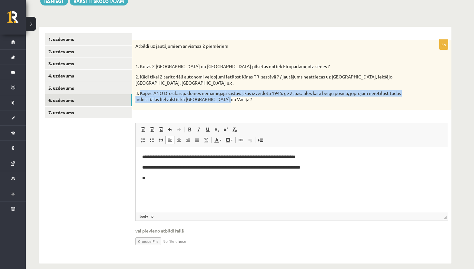
drag, startPoint x: 140, startPoint y: 85, endPoint x: 215, endPoint y: 96, distance: 75.3
click at [215, 96] on div "Atbildi uz jautājumiem ar vismaz 2 piemēriem 1. Kurās 2 Beļģijas un Francijas p…" at bounding box center [291, 75] width 319 height 70
copy p "Kāpēc ANO Drošības padomes nemainīgajā sastāvā, kas izveidota 1945. g.- 2. pasa…"
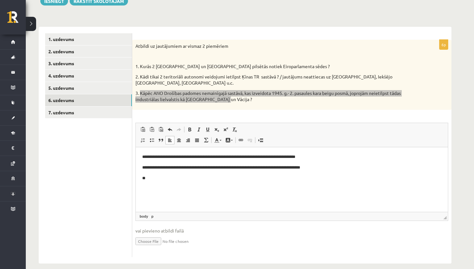
click at [251, 184] on body "**********" at bounding box center [291, 178] width 299 height 50
click at [250, 177] on p "**" at bounding box center [291, 178] width 299 height 6
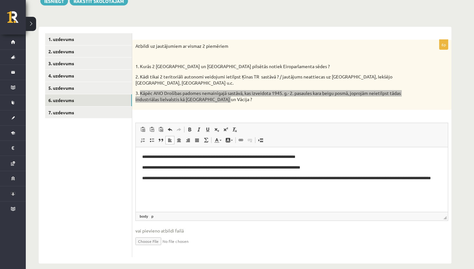
click at [277, 170] on p "**********" at bounding box center [291, 167] width 299 height 6
click at [277, 168] on p "**********" at bounding box center [291, 167] width 299 height 6
click at [258, 190] on body "**********" at bounding box center [291, 181] width 299 height 56
click at [257, 185] on p "**********" at bounding box center [291, 181] width 299 height 13
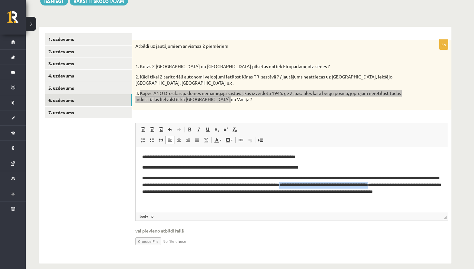
drag, startPoint x: 349, startPoint y: 181, endPoint x: 179, endPoint y: 192, distance: 169.8
click at [179, 192] on p "**********" at bounding box center [291, 188] width 299 height 26
click at [191, 125] on link "Bold Keyboard shortcut Command+B" at bounding box center [189, 129] width 9 height 8
click at [190, 127] on span at bounding box center [189, 129] width 5 height 5
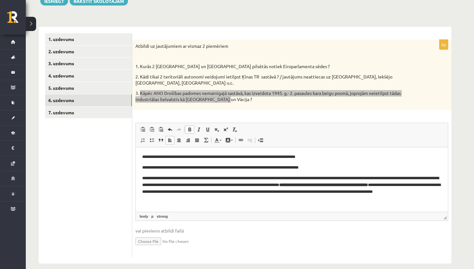
click at [190, 127] on span at bounding box center [189, 129] width 5 height 5
click at [191, 127] on span at bounding box center [189, 129] width 5 height 5
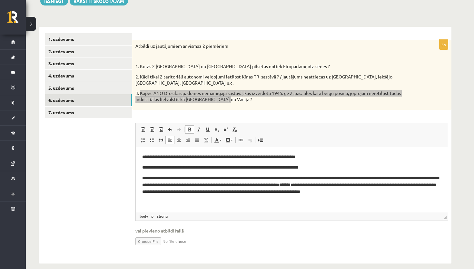
click at [191, 127] on span at bounding box center [189, 129] width 5 height 5
click at [392, 187] on p "**********" at bounding box center [291, 188] width 299 height 26
click at [393, 185] on p "**********" at bounding box center [291, 188] width 299 height 26
click at [404, 185] on p "**********" at bounding box center [291, 188] width 299 height 26
click at [215, 200] on body "**********" at bounding box center [291, 187] width 299 height 69
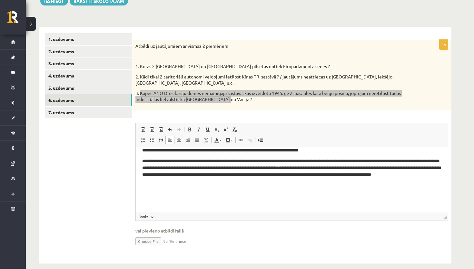
scroll to position [17, 0]
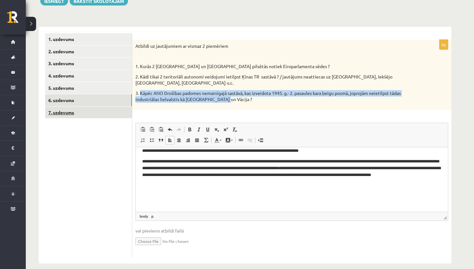
click at [93, 116] on link "7. uzdevums" at bounding box center [88, 112] width 87 height 12
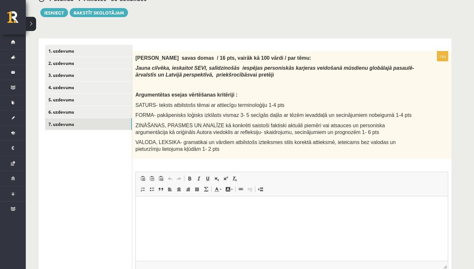
scroll to position [80, 0]
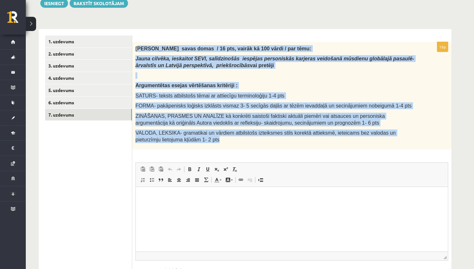
drag, startPoint x: 137, startPoint y: 49, endPoint x: 256, endPoint y: 137, distance: 147.2
click at [256, 137] on div "Izsaki savas domas / 16 pts, vairāk kā 100 vārdi / par tēmu: Jauna cilvēka, ies…" at bounding box center [291, 96] width 319 height 108
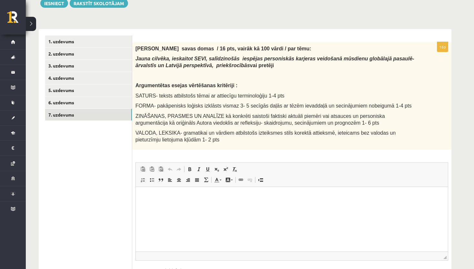
click at [232, 22] on div "**********" at bounding box center [245, 129] width 439 height 371
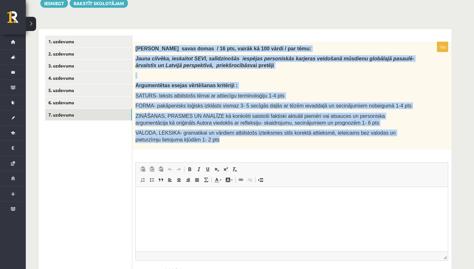
drag, startPoint x: 135, startPoint y: 47, endPoint x: 248, endPoint y: 137, distance: 144.4
click at [248, 137] on div "Izsaki savas domas / 16 pts, vairāk kā 100 vārdi / par tēmu: Jauna cilvēka, ies…" at bounding box center [291, 96] width 319 height 108
copy div "Izsaki savas domas / 16 pts, vairāk kā 100 vārdi / par tēmu: Jauna cilvēka, ies…"
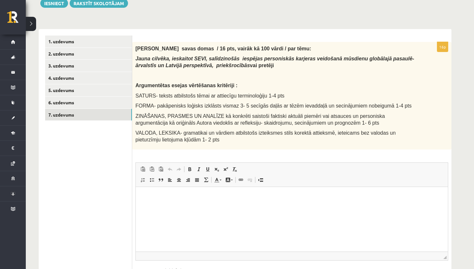
click at [273, 150] on div "16p Izsaki savas domas / 16 pts, vairāk kā 100 vārdi / par tēmu: Jauna cilvēka,…" at bounding box center [291, 169] width 319 height 255
click at [164, 204] on html at bounding box center [292, 197] width 312 height 20
paste body "Rich Text Editor, wiswyg-editor-user-answer-47433877932700"
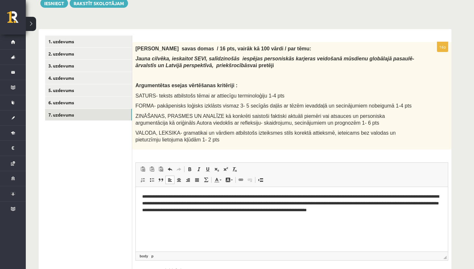
click at [248, 195] on p "**********" at bounding box center [291, 202] width 299 height 19
click at [431, 213] on html "**********" at bounding box center [292, 203] width 312 height 32
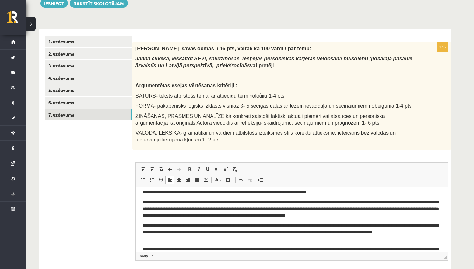
scroll to position [31, 0]
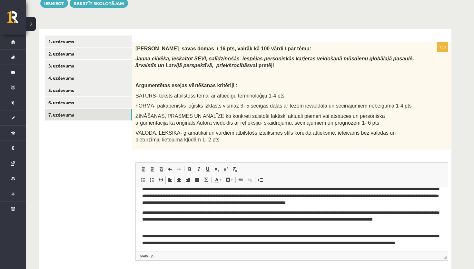
click at [183, 236] on p "**********" at bounding box center [291, 242] width 299 height 19
drag, startPoint x: 167, startPoint y: 236, endPoint x: 141, endPoint y: 237, distance: 26.8
click at [141, 237] on html "**********" at bounding box center [292, 207] width 312 height 103
click at [192, 169] on span at bounding box center [189, 169] width 5 height 5
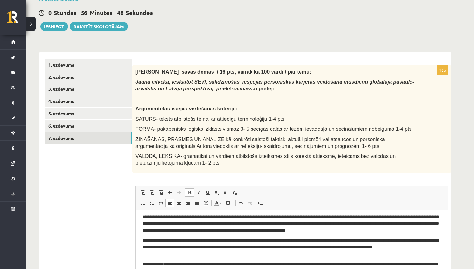
scroll to position [27, 0]
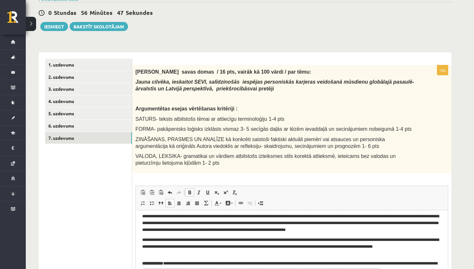
click at [203, 251] on p "**********" at bounding box center [291, 246] width 299 height 19
click at [262, 222] on p "**********" at bounding box center [291, 222] width 299 height 19
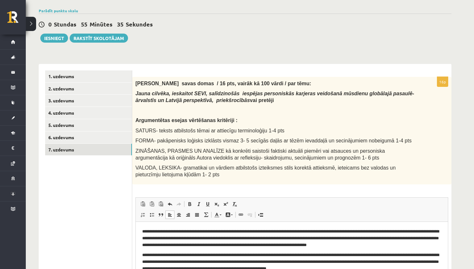
scroll to position [46, 0]
click at [95, 136] on link "6. uzdevums" at bounding box center [88, 137] width 87 height 12
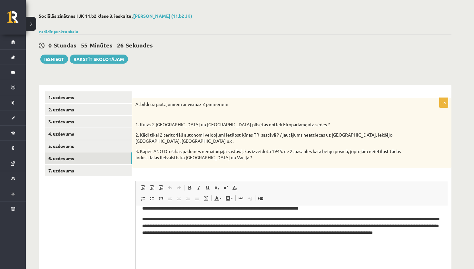
scroll to position [17, 0]
click at [113, 147] on link "5. uzdevums" at bounding box center [88, 146] width 87 height 12
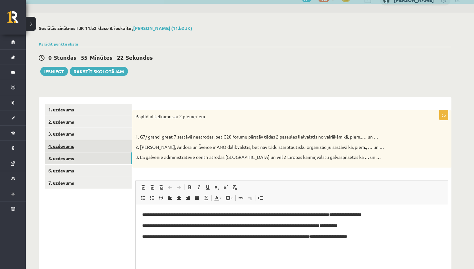
scroll to position [0, 0]
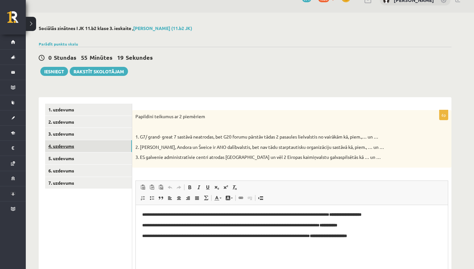
click at [104, 148] on link "4. uzdevums" at bounding box center [88, 146] width 87 height 12
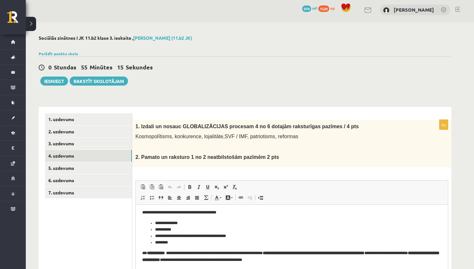
scroll to position [2, 0]
click at [118, 141] on link "3. uzdevums" at bounding box center [88, 143] width 87 height 12
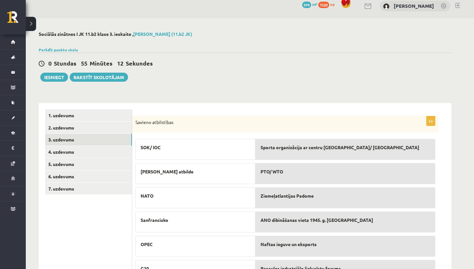
scroll to position [6, 0]
click at [63, 131] on link "2. uzdevums" at bounding box center [88, 128] width 87 height 12
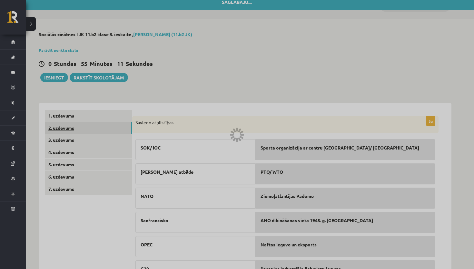
scroll to position [5, 0]
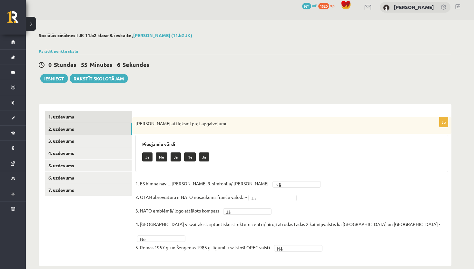
click at [87, 111] on link "1. uzdevums" at bounding box center [88, 117] width 87 height 12
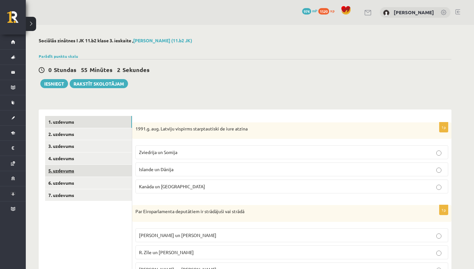
scroll to position [0, 0]
click at [84, 191] on link "7. uzdevums" at bounding box center [88, 195] width 87 height 12
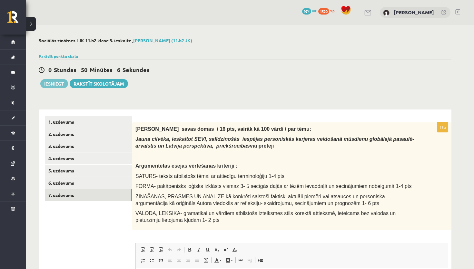
click at [58, 87] on button "Iesniegt" at bounding box center [54, 83] width 28 height 9
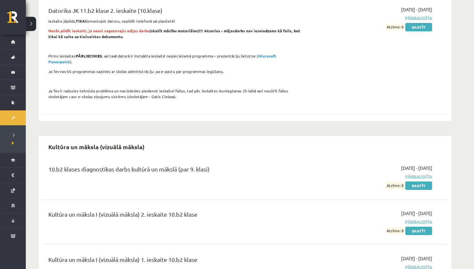
scroll to position [426, 0]
